Goal: Check status

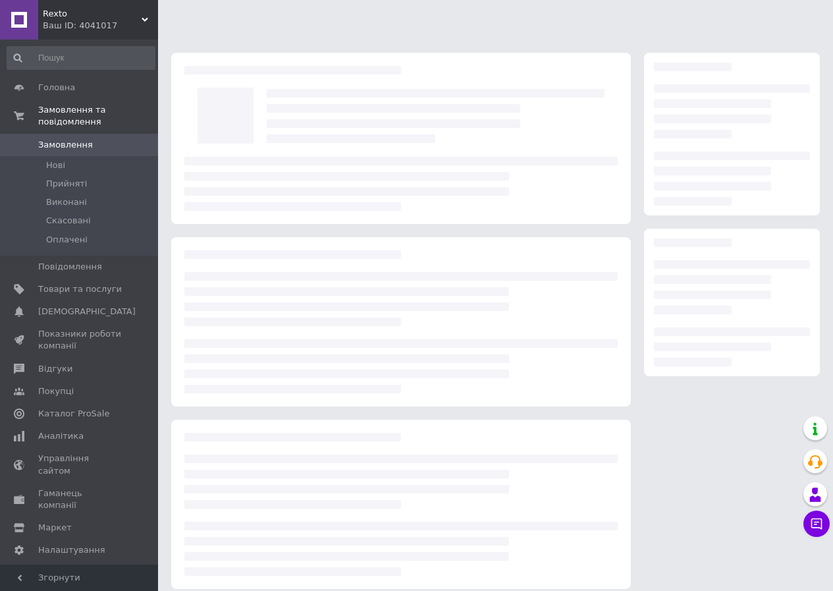
scroll to position [362, 0]
